Goal: Task Accomplishment & Management: Manage account settings

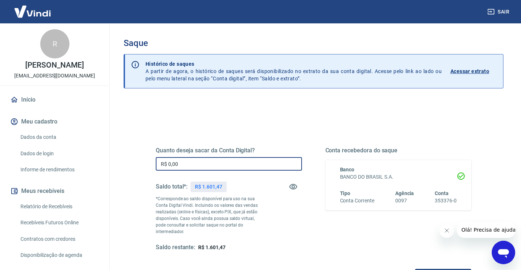
click at [189, 160] on input "R$ 0,00" at bounding box center [229, 164] width 146 height 14
type input "R$ 1.601,47"
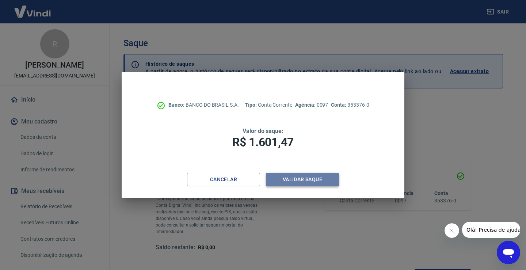
click at [279, 175] on button "Validar saque" at bounding box center [302, 180] width 73 height 14
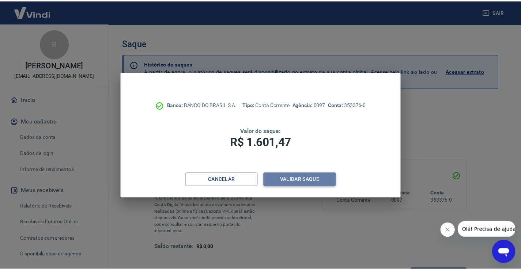
scroll to position [6, 0]
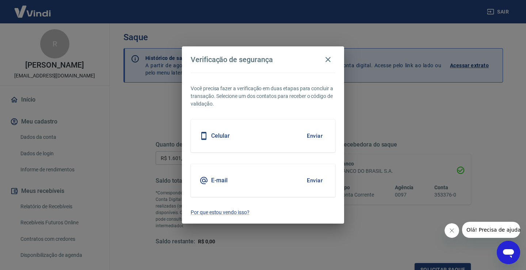
click at [215, 180] on h5 "E-mail" at bounding box center [219, 180] width 16 height 7
click at [322, 177] on button "Enviar" at bounding box center [315, 180] width 24 height 15
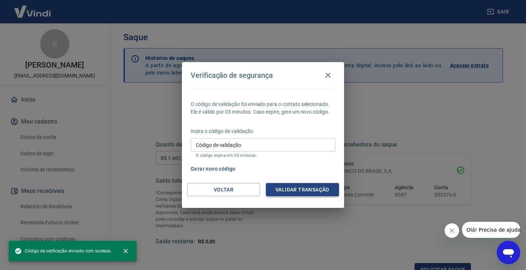
click at [296, 188] on button "Validar transação" at bounding box center [302, 190] width 73 height 14
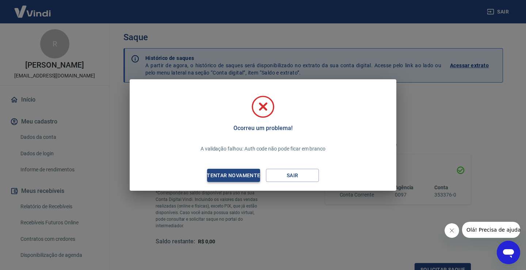
click at [238, 175] on div "Tentar novamente" at bounding box center [233, 175] width 71 height 9
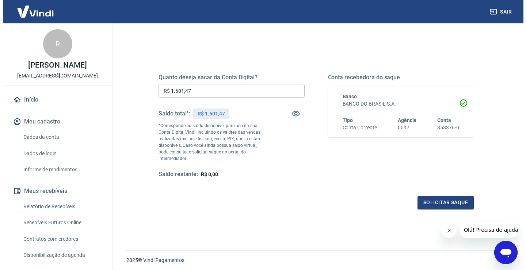
scroll to position [79, 0]
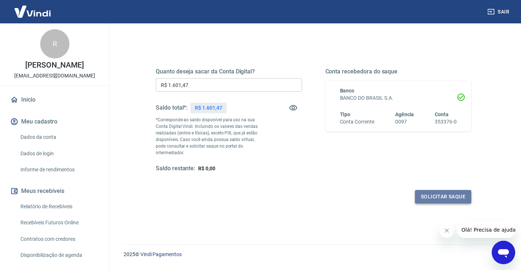
click at [449, 190] on button "Solicitar saque" at bounding box center [443, 197] width 56 height 14
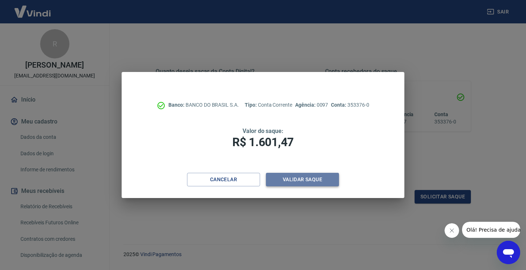
click at [310, 178] on button "Validar saque" at bounding box center [302, 180] width 73 height 14
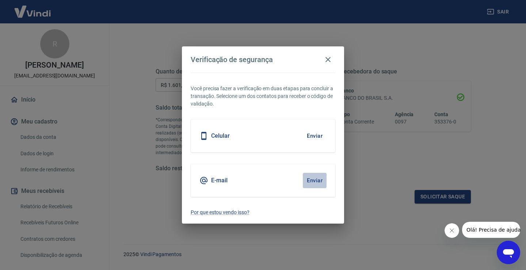
click at [316, 178] on button "Enviar" at bounding box center [315, 180] width 24 height 15
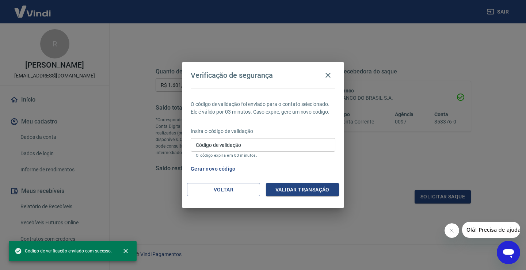
click at [224, 147] on input "Código de validação" at bounding box center [263, 145] width 145 height 14
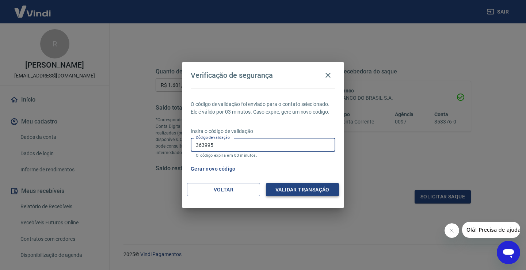
type input "363995"
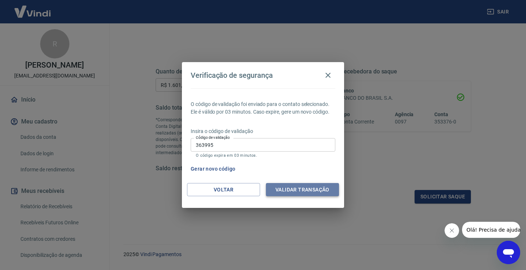
click at [322, 183] on button "Validar transação" at bounding box center [302, 190] width 73 height 14
